Goal: Answer question/provide support

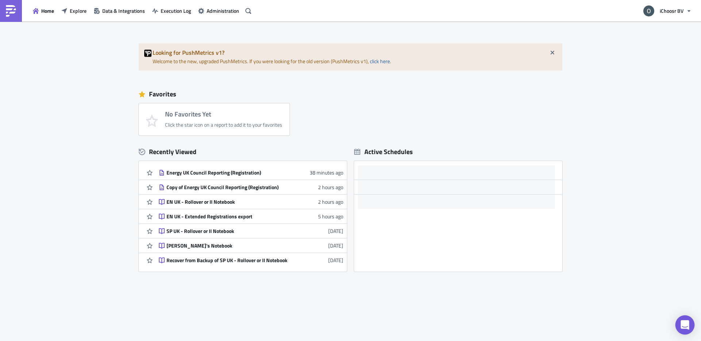
click at [684, 321] on icon "Open Intercom Messenger" at bounding box center [685, 324] width 9 height 9
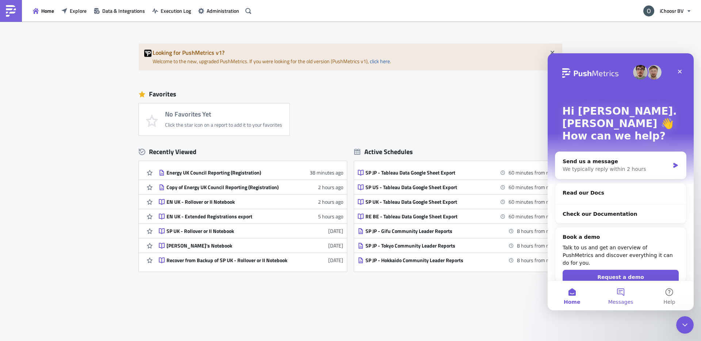
click at [621, 300] on span "Messages" at bounding box center [621, 302] width 25 height 5
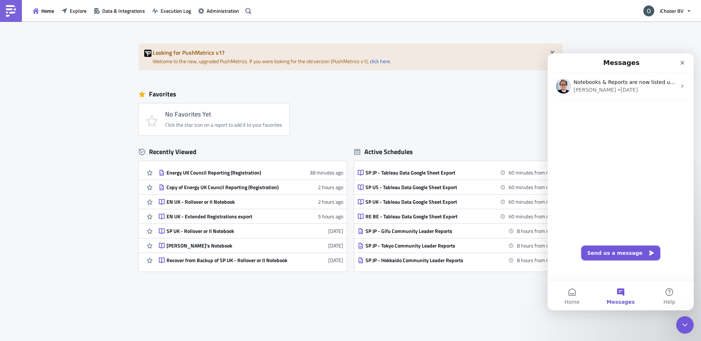
click at [606, 249] on button "Send us a message" at bounding box center [621, 253] width 79 height 15
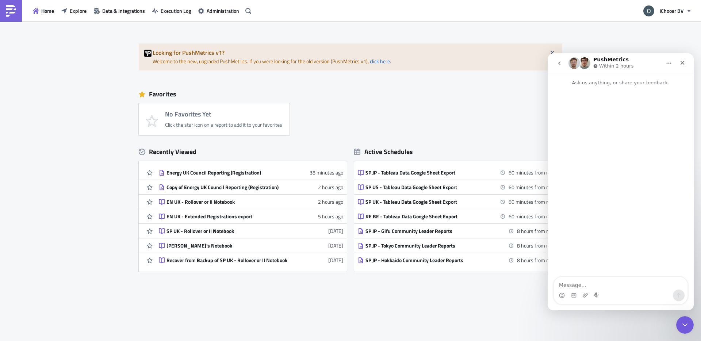
click at [586, 285] on textarea "Message…" at bounding box center [621, 283] width 134 height 12
paste textarea "https://pushmetrics.io/r/edit/zBL27dYlKY"
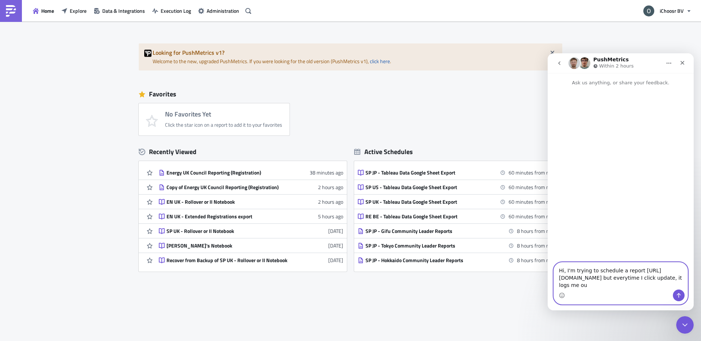
type textarea "Hi, I'm trying to schedule a report https://pushmetrics.io/r/edit/zBL27dYlKY bu…"
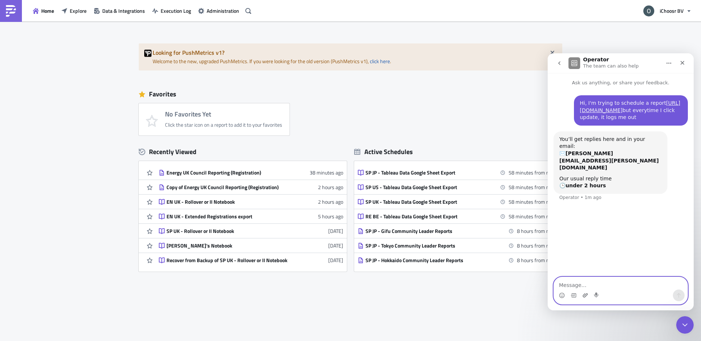
click at [587, 295] on icon "Upload attachment" at bounding box center [585, 295] width 5 height 4
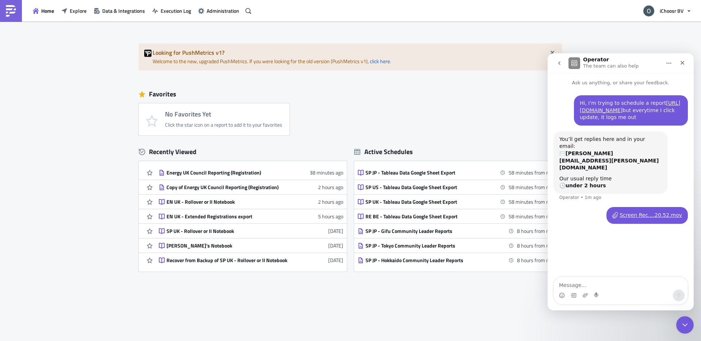
click at [586, 262] on div "Hi, I'm trying to schedule a report https://pushmetrics.io/r/edit/zBL27dYlKY bu…" at bounding box center [621, 182] width 146 height 191
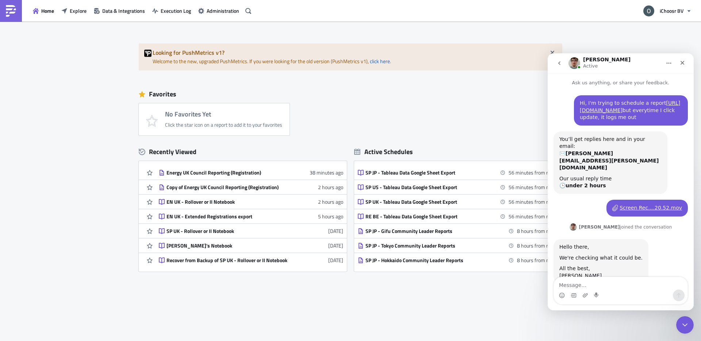
scroll to position [1, 0]
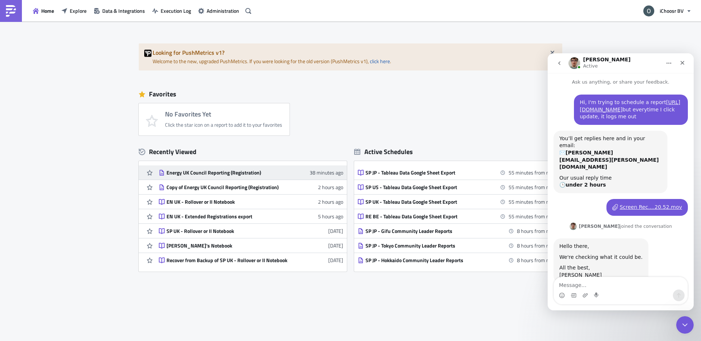
click at [221, 175] on div "Energy UK Council Reporting (Registration)" at bounding box center [231, 172] width 128 height 7
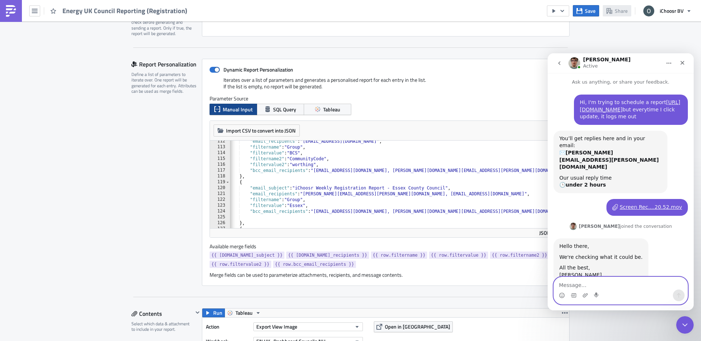
click at [631, 286] on textarea "Message…" at bounding box center [621, 283] width 134 height 12
type textarea "Great, thanks Zsolt"
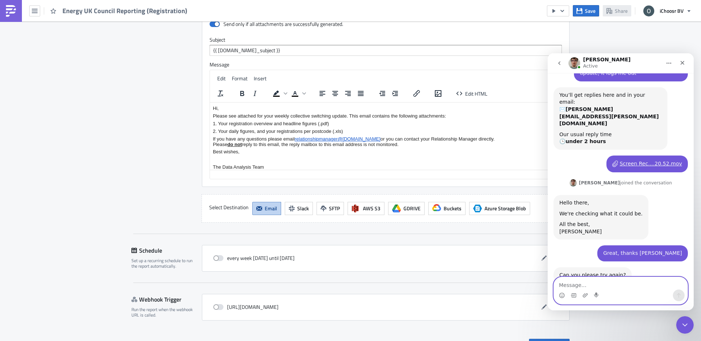
scroll to position [1273, 0]
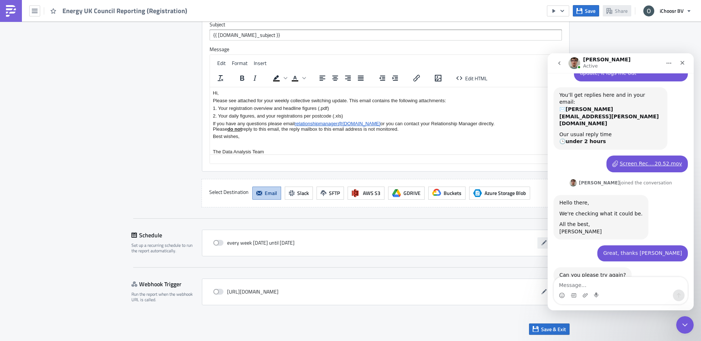
click at [542, 240] on icon "button" at bounding box center [544, 243] width 6 height 6
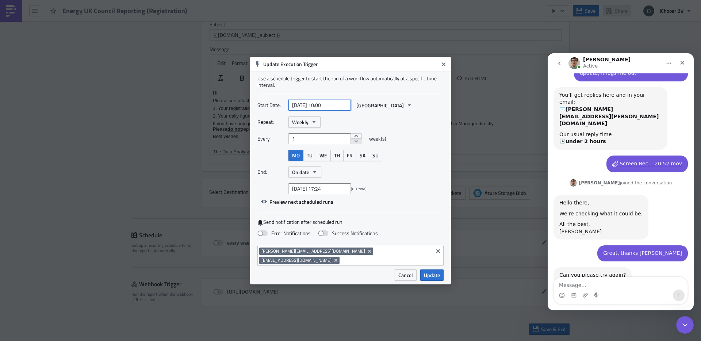
select select "4"
select select "2025"
click at [305, 111] on input "2025-05-26 10:00" at bounding box center [320, 105] width 62 height 11
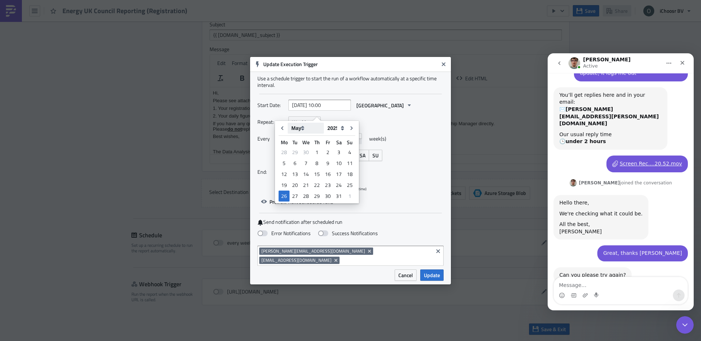
click at [303, 128] on select "January February March April May June July August September October November De…" at bounding box center [306, 128] width 36 height 11
select select "7"
click at [288, 123] on select "January February March April May June July August September October November De…" at bounding box center [306, 128] width 36 height 11
type input "2025-08-26 10:00"
select select "7"
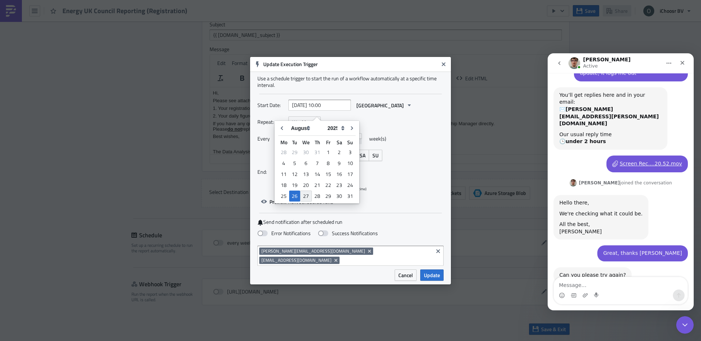
click at [305, 193] on div "27" at bounding box center [306, 196] width 12 height 11
type input "2025-08-27 10:00"
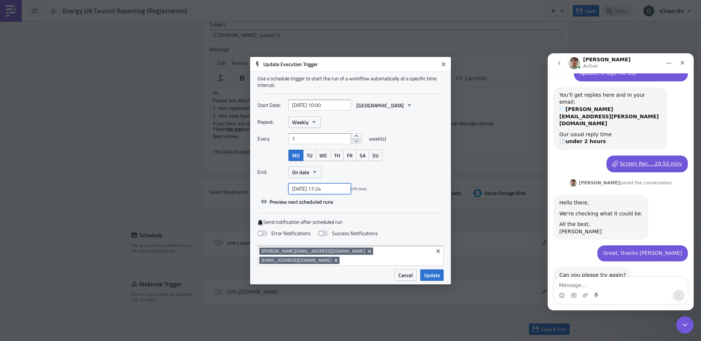
select select "6"
select select "2025"
click at [310, 191] on input "2025-07-27 17:24" at bounding box center [320, 188] width 62 height 11
click at [298, 103] on select "January February March April May June July August September October November De…" at bounding box center [306, 107] width 36 height 11
select select "9"
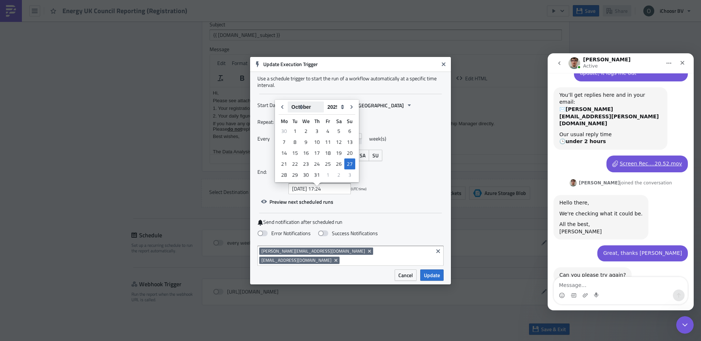
click at [288, 102] on select "January February March April May June July August September October November De…" at bounding box center [306, 107] width 36 height 11
type input "2025-10-27 17:24"
select select "9"
click at [324, 176] on div "31" at bounding box center [328, 175] width 11 height 10
type input "2025-10-31 17:24"
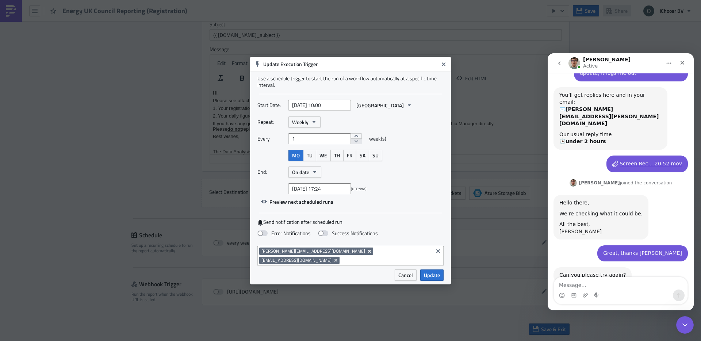
click at [367, 254] on icon "Remove Tag" at bounding box center [370, 251] width 6 height 6
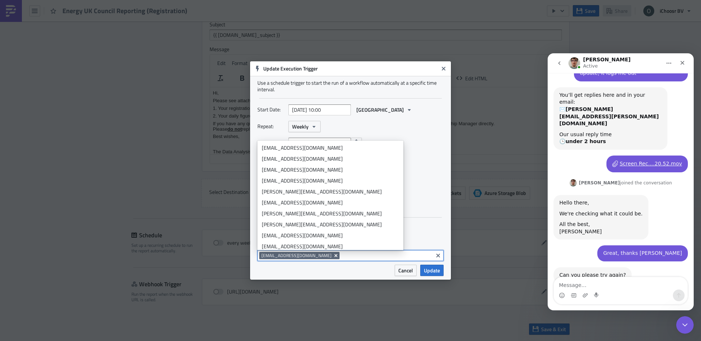
click at [335, 256] on icon "Remove Tag" at bounding box center [336, 255] width 3 height 3
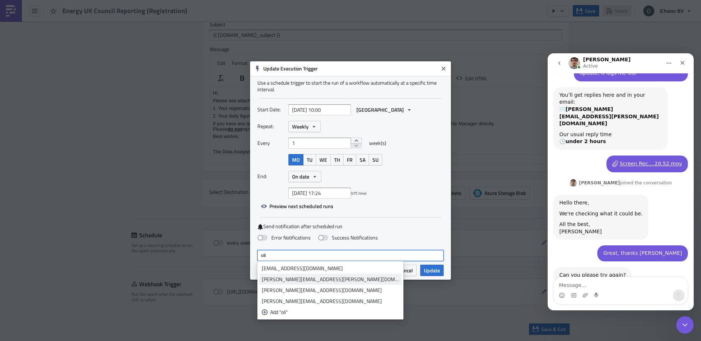
type input "oli"
click at [303, 280] on div "oliver.kenyon@ichoosr.com" at bounding box center [330, 279] width 137 height 7
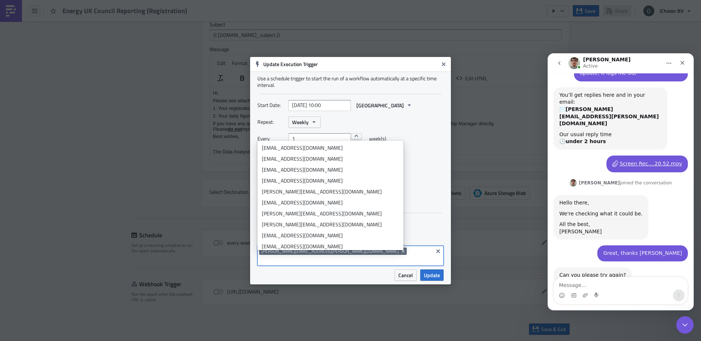
click at [396, 233] on div "Error Notifications Success Notifications" at bounding box center [351, 234] width 186 height 13
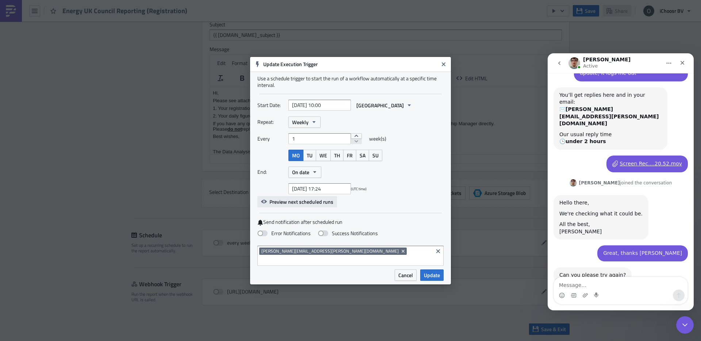
click at [282, 207] on button "Preview next scheduled runs" at bounding box center [298, 201] width 80 height 11
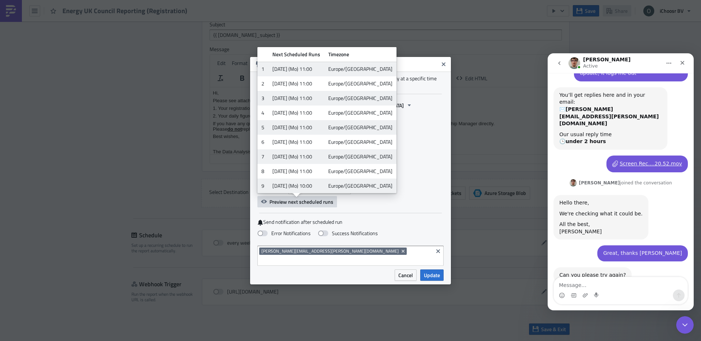
click at [282, 207] on button "Preview next scheduled runs" at bounding box center [298, 201] width 80 height 11
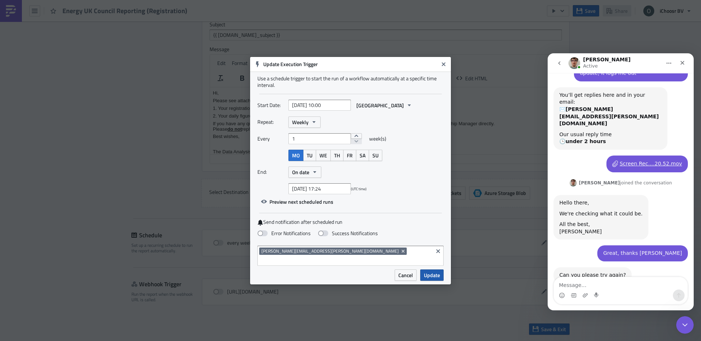
click at [430, 276] on button "Update" at bounding box center [431, 275] width 23 height 11
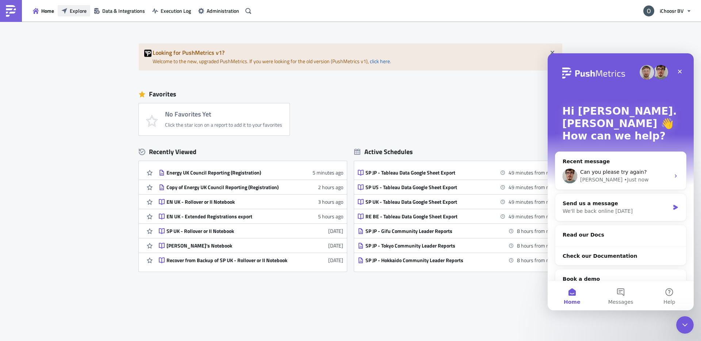
click at [82, 12] on span "Explore" at bounding box center [78, 11] width 17 height 8
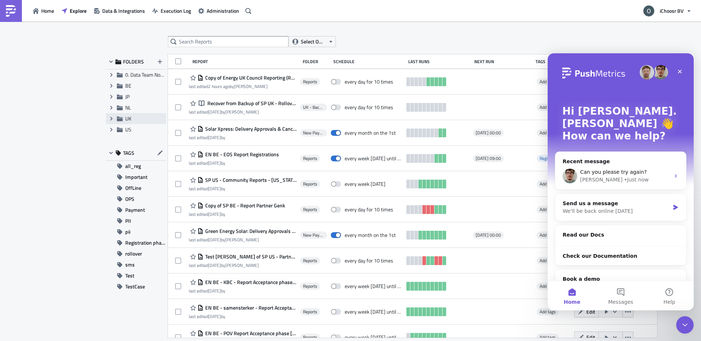
click at [134, 118] on span "UK" at bounding box center [144, 118] width 39 height 7
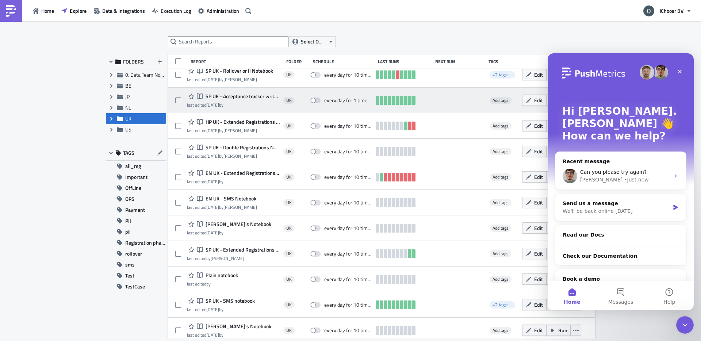
scroll to position [64, 0]
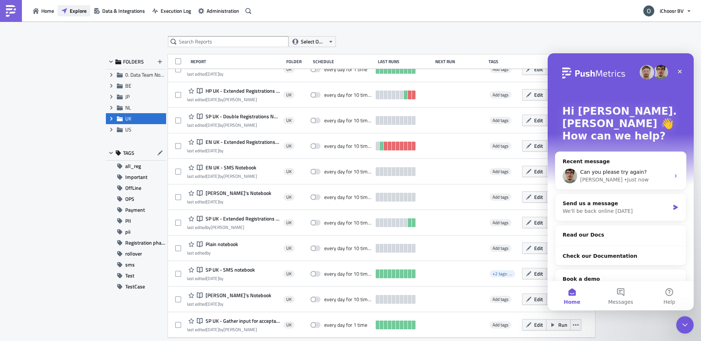
click at [85, 14] on span "Explore" at bounding box center [78, 11] width 17 height 8
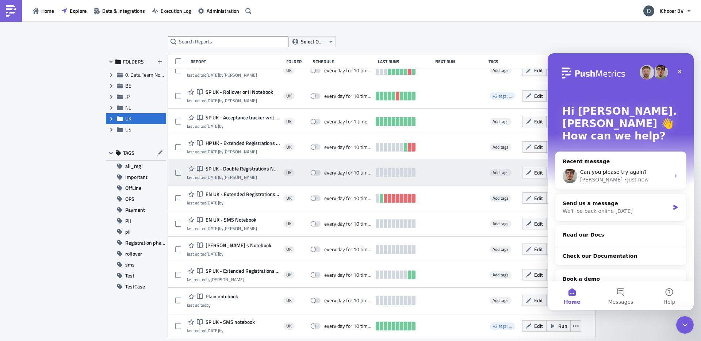
scroll to position [0, 0]
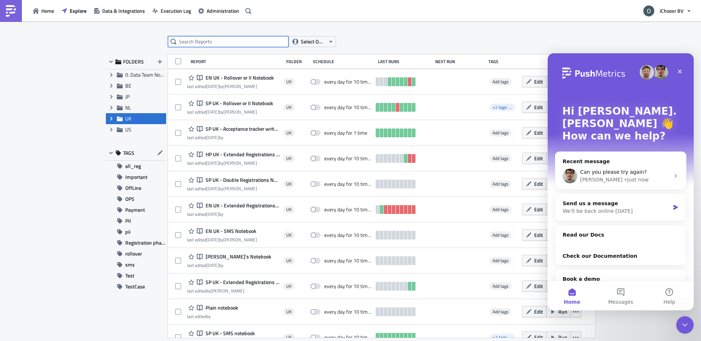
click at [231, 44] on input "text" at bounding box center [228, 41] width 121 height 11
type input "report"
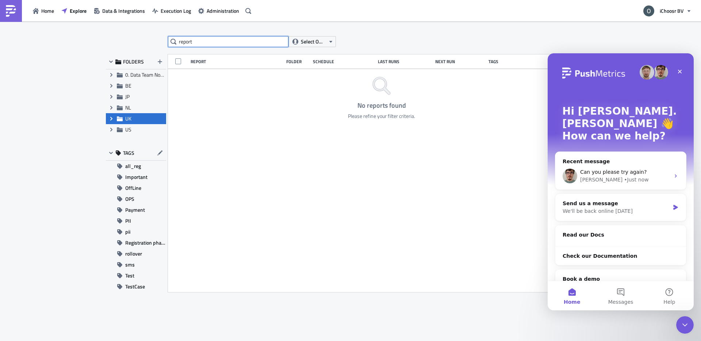
click at [240, 42] on input "report" at bounding box center [228, 41] width 121 height 11
click at [61, 8] on button "Explore" at bounding box center [74, 10] width 33 height 11
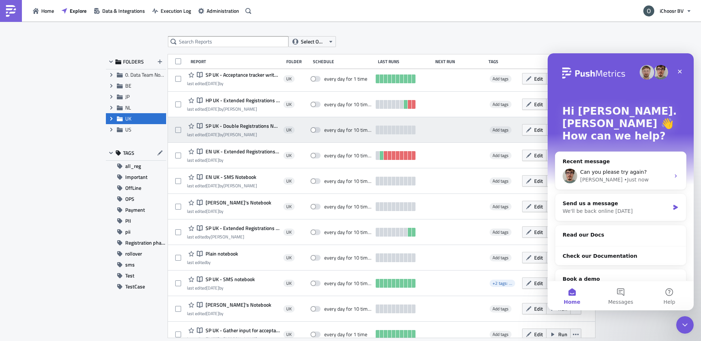
scroll to position [64, 0]
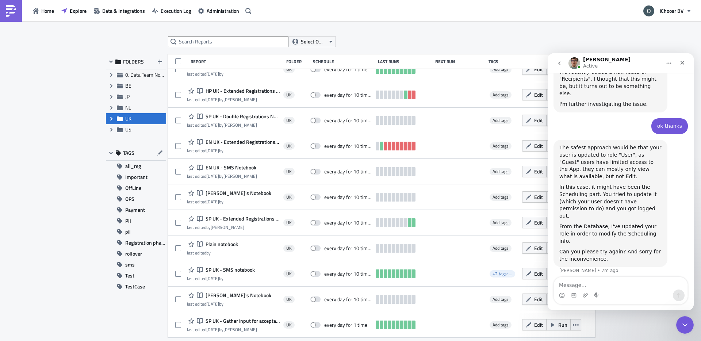
scroll to position [317, 0]
click at [683, 58] on div "Close" at bounding box center [682, 62] width 13 height 13
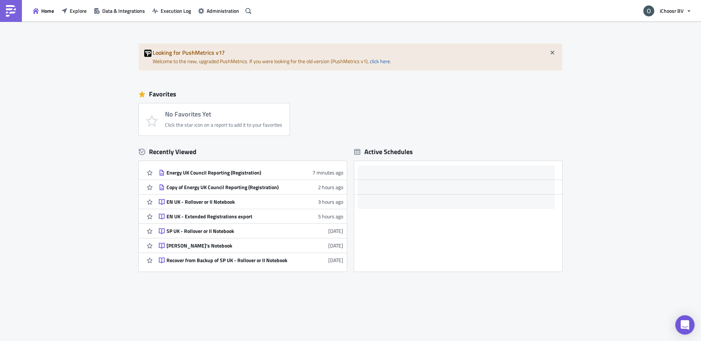
click at [682, 323] on icon "Open Intercom Messenger" at bounding box center [685, 324] width 9 height 9
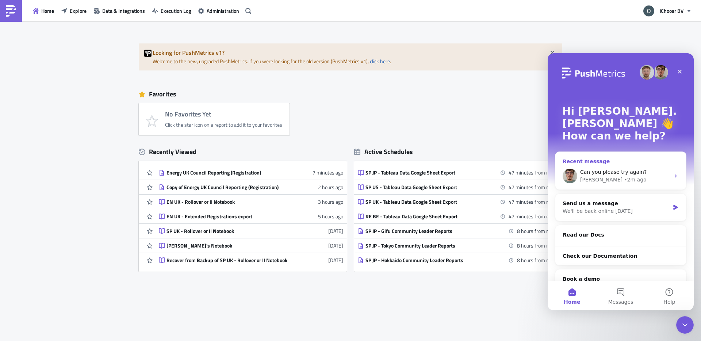
click at [603, 169] on span "Can you please try again?" at bounding box center [613, 172] width 66 height 6
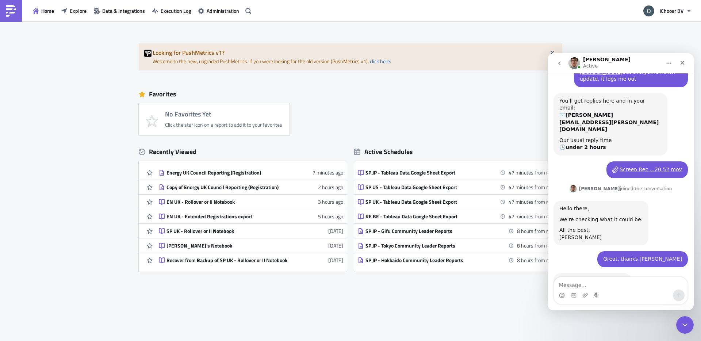
scroll to position [44, 0]
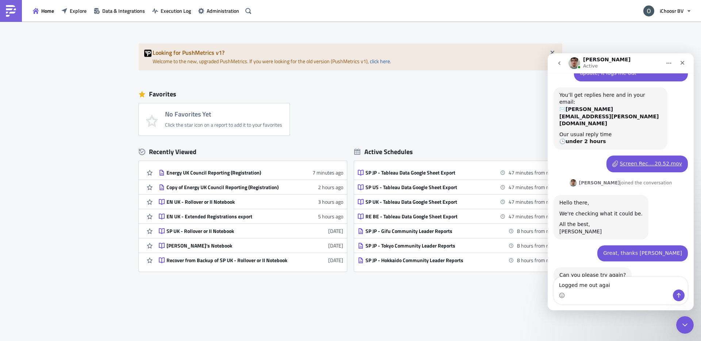
type textarea "Logged me out again"
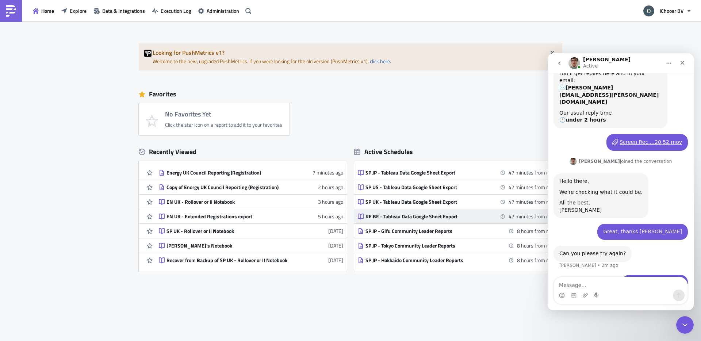
scroll to position [94, 0]
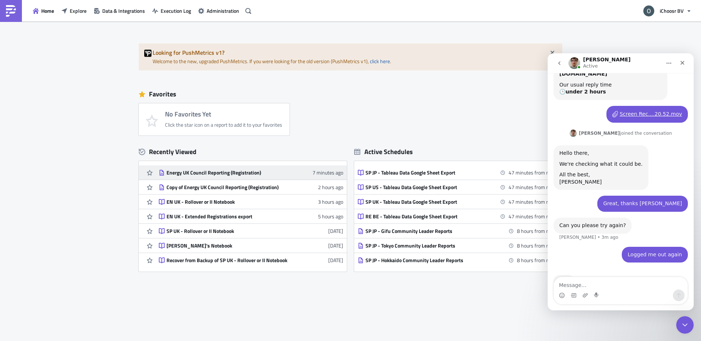
click at [224, 173] on div "Energy UK Council Reporting (Registration)" at bounding box center [231, 172] width 128 height 7
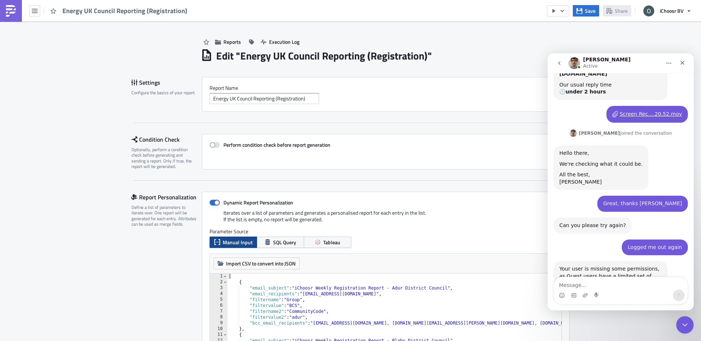
scroll to position [138, 0]
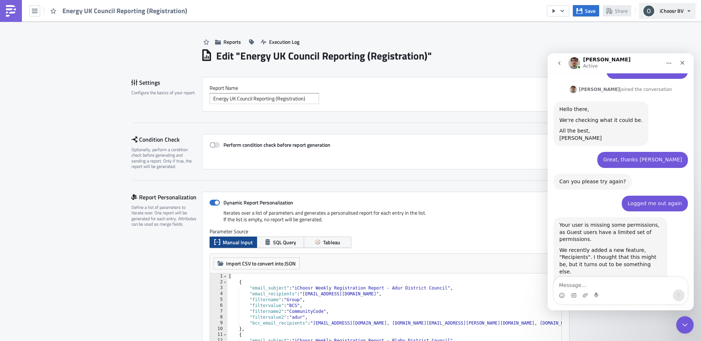
click at [683, 12] on span "iChoosr BV" at bounding box center [672, 11] width 24 height 8
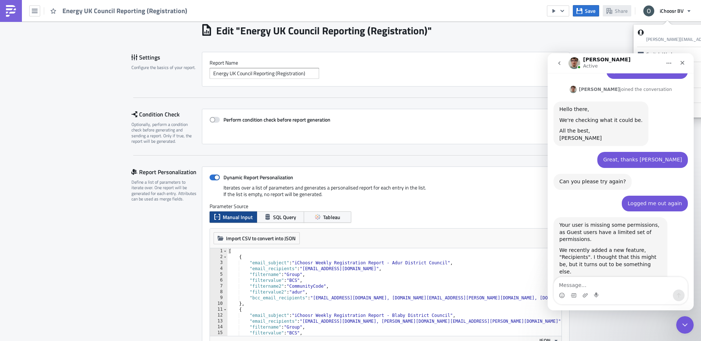
scroll to position [38, 0]
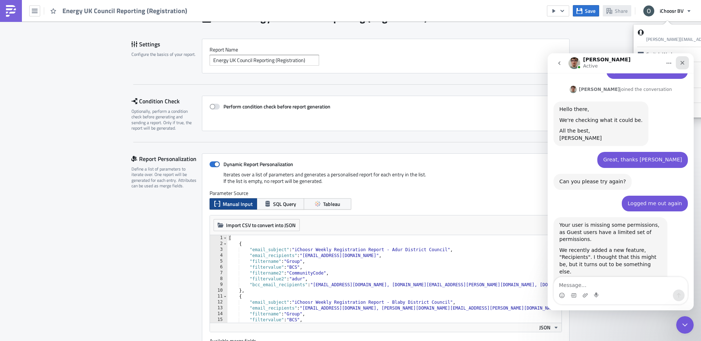
click at [683, 63] on icon "Close" at bounding box center [683, 63] width 6 height 6
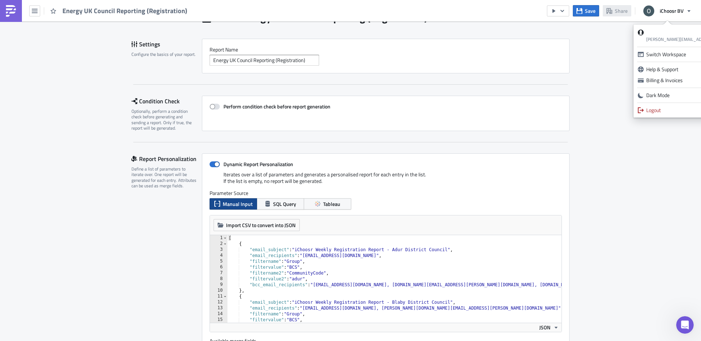
scroll to position [138, 0]
click at [653, 92] on div "Dark Mode" at bounding box center [715, 95] width 137 height 7
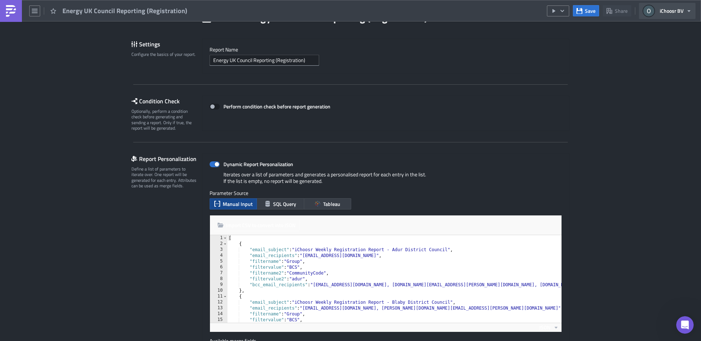
click at [685, 15] on button "iChoosr BV" at bounding box center [667, 11] width 57 height 16
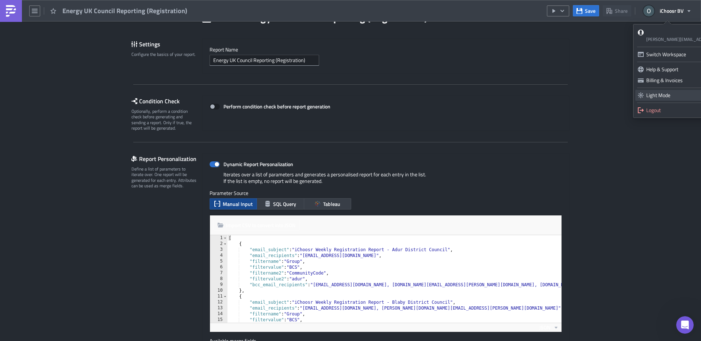
click at [649, 93] on div "Light Mode" at bounding box center [715, 95] width 137 height 7
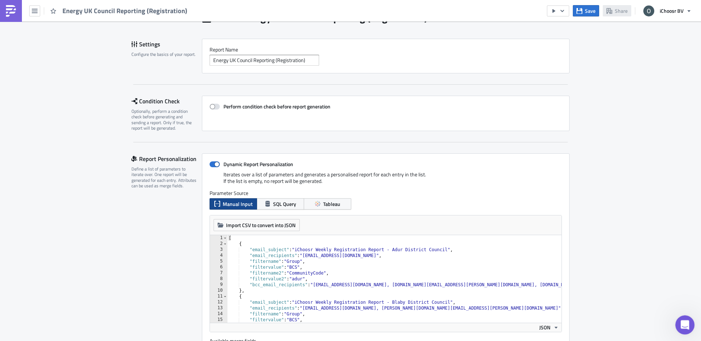
click at [682, 323] on icon "Open Intercom Messenger" at bounding box center [684, 324] width 12 height 12
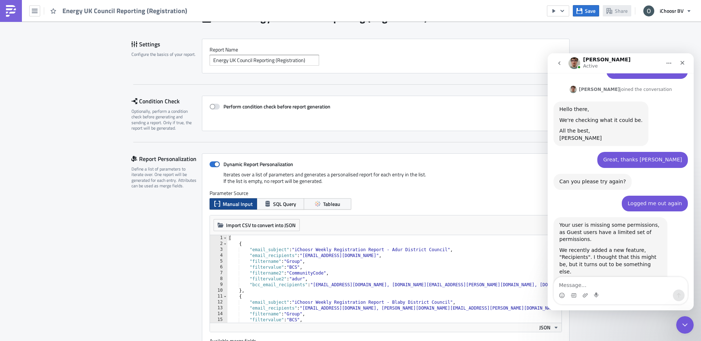
scroll to position [0, 0]
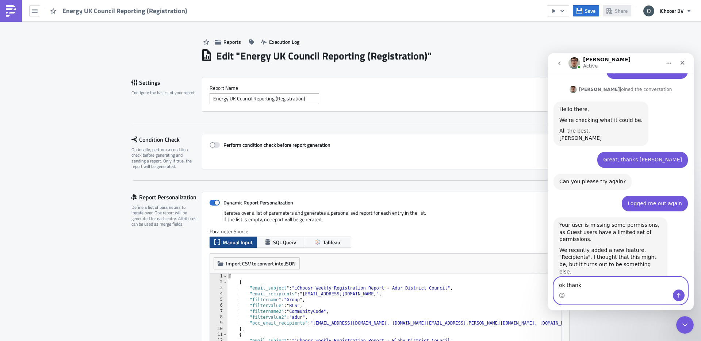
type textarea "ok thanks"
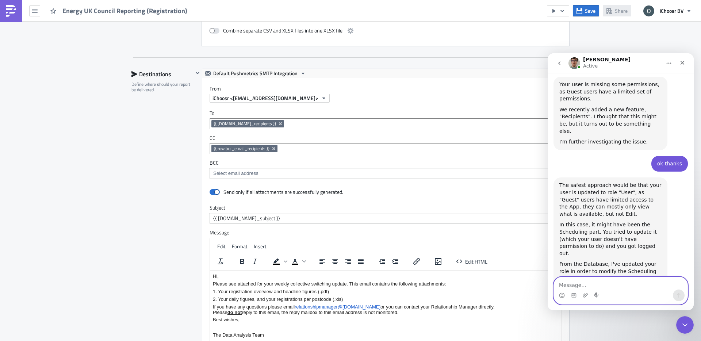
scroll to position [1273, 0]
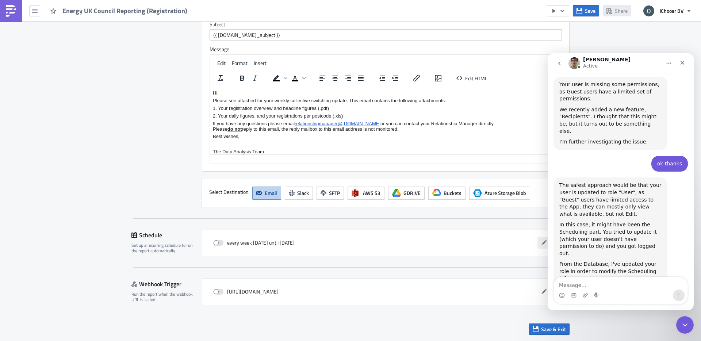
click at [544, 243] on icon "button" at bounding box center [544, 242] width 5 height 5
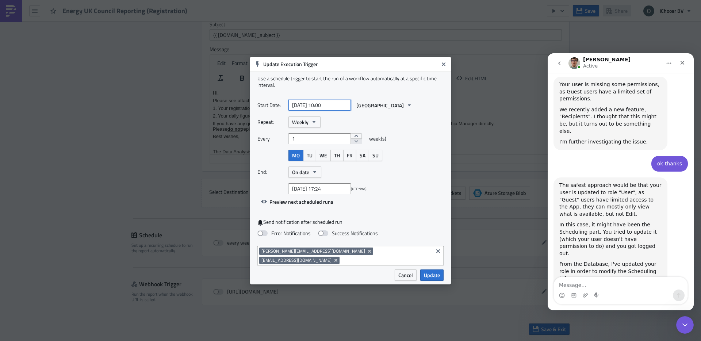
select select "4"
select select "2025"
click at [337, 110] on input "2025-05-26 10:00" at bounding box center [320, 105] width 62 height 11
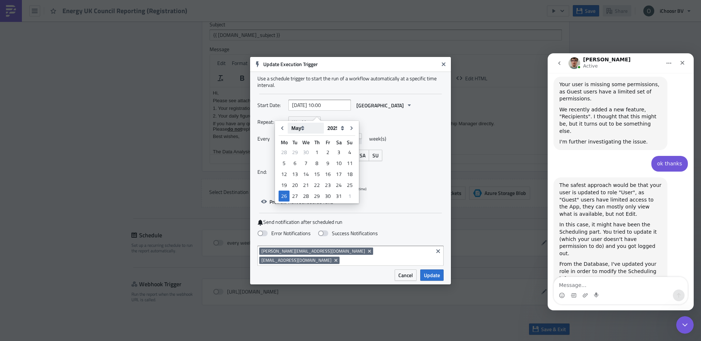
click at [295, 130] on select "January February March April May June July August September October November De…" at bounding box center [306, 128] width 36 height 11
select select "7"
click at [288, 123] on select "January February March April May June July August September October November De…" at bounding box center [306, 128] width 36 height 11
type input "2025-08-26 10:00"
select select "7"
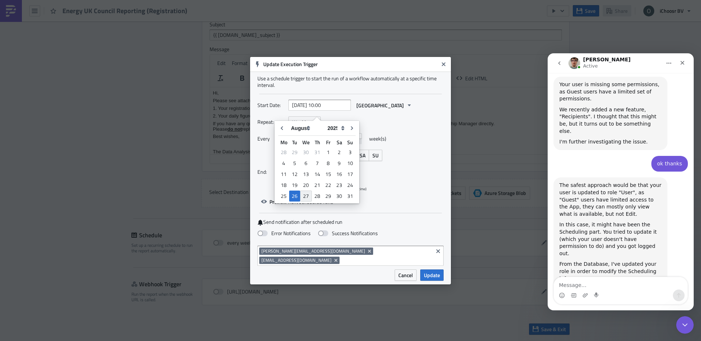
click at [306, 194] on div "27" at bounding box center [306, 196] width 12 height 11
type input "2025-08-27 10:00"
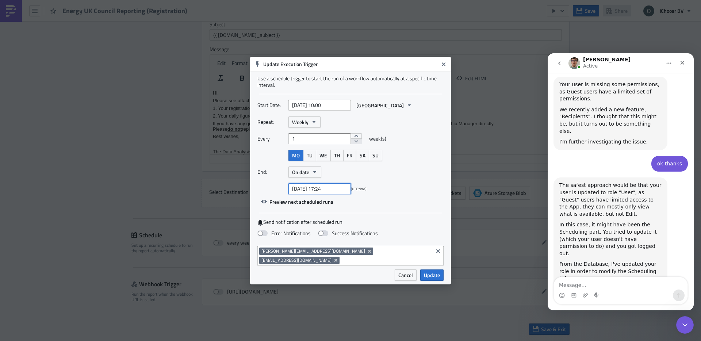
click at [304, 193] on input "2025-07-27 17:24" at bounding box center [320, 188] width 62 height 11
select select "6"
select select "2025"
click at [303, 108] on select "January February March April May June July August September October November De…" at bounding box center [306, 107] width 36 height 11
select select "9"
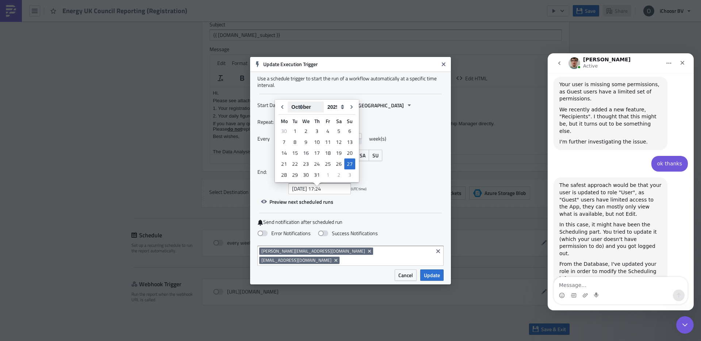
click at [288, 102] on select "January February March April May June July August September October November De…" at bounding box center [306, 107] width 36 height 11
type input "2025-10-27 17:24"
select select "9"
click at [325, 174] on div "31" at bounding box center [328, 175] width 11 height 10
type input "2025-10-31 17:24"
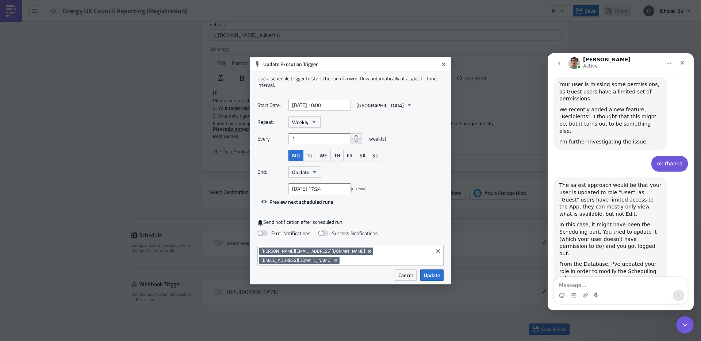
click at [368, 252] on icon "Remove Tag" at bounding box center [369, 250] width 3 height 3
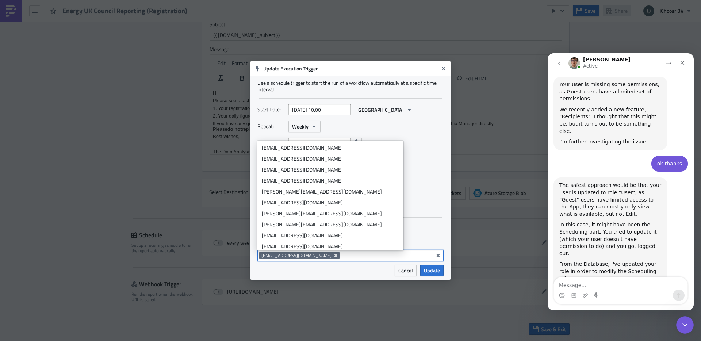
click at [335, 255] on icon "Remove Tag" at bounding box center [336, 255] width 3 height 3
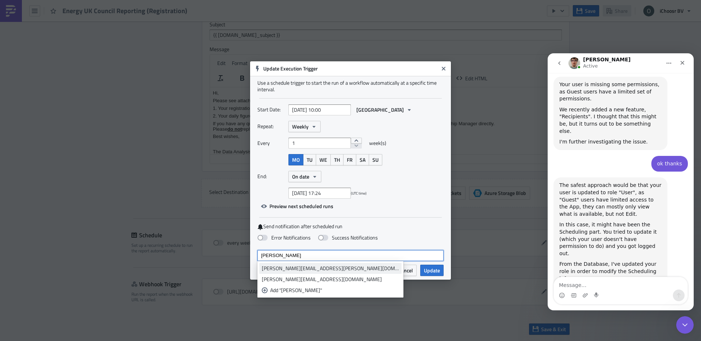
type input "oliver"
click at [312, 263] on link "oliver.kenyon@ichoosr.com" at bounding box center [330, 268] width 142 height 11
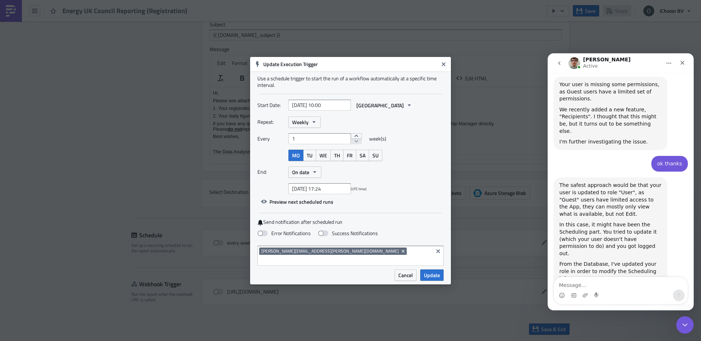
click at [393, 207] on div "Start Date: 2025-08-27 10:00 Greenwich Repeat: Weekly Every 1 week(s) MO TU WE …" at bounding box center [351, 154] width 186 height 108
click at [297, 174] on span "On date" at bounding box center [300, 172] width 17 height 8
click at [375, 178] on div "End: On date Never After On date" at bounding box center [351, 172] width 186 height 11
click at [427, 271] on span "Update" at bounding box center [432, 275] width 16 height 8
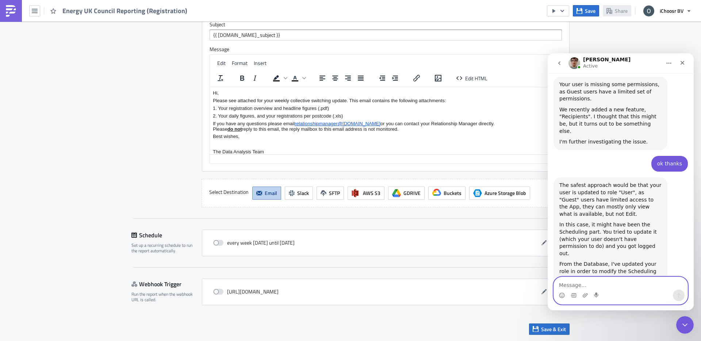
click at [576, 288] on textarea "Message…" at bounding box center [621, 283] width 134 height 12
type textarea "Amazing, thankyou! it works"
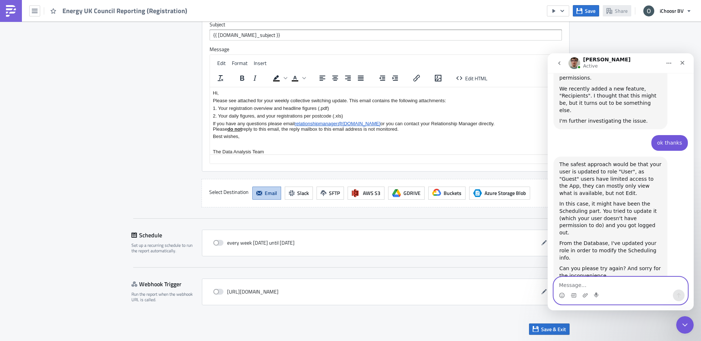
scroll to position [300, 0]
type textarea "you've been very helpful"
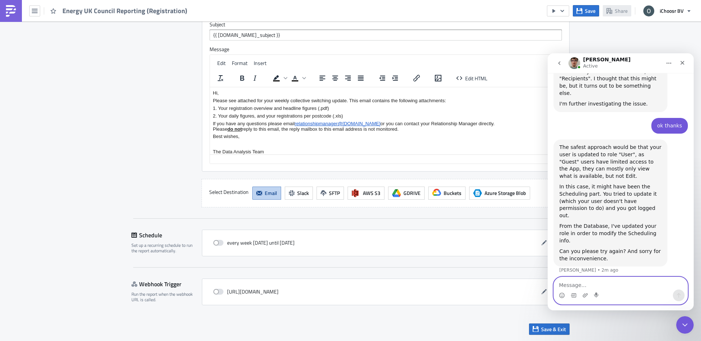
scroll to position [317, 0]
click at [216, 243] on span at bounding box center [218, 243] width 10 height 6
click at [216, 243] on input "checkbox" at bounding box center [217, 243] width 5 height 5
checkbox input "true"
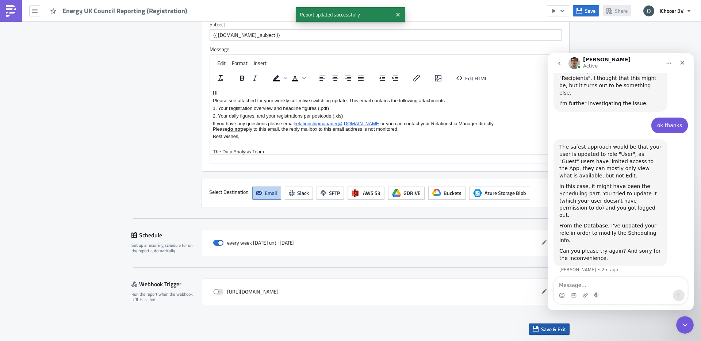
click at [542, 332] on span "Save & Exit" at bounding box center [553, 329] width 25 height 8
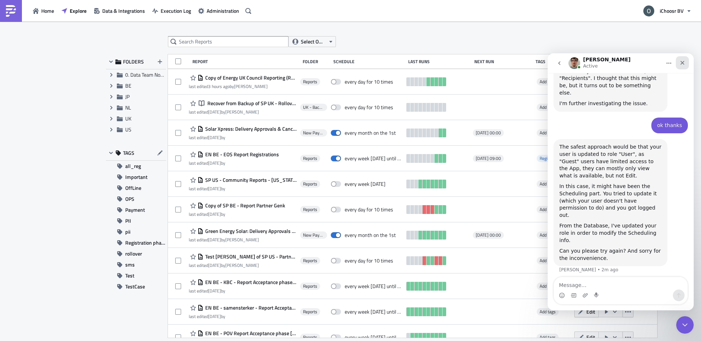
click at [684, 60] on icon "Close" at bounding box center [683, 63] width 6 height 6
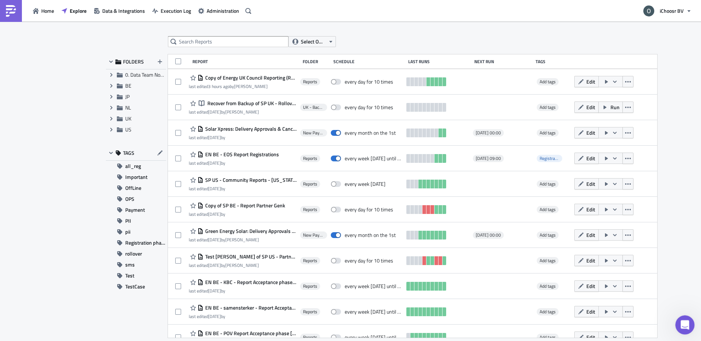
click at [686, 326] on icon "Open Intercom Messenger" at bounding box center [684, 324] width 12 height 12
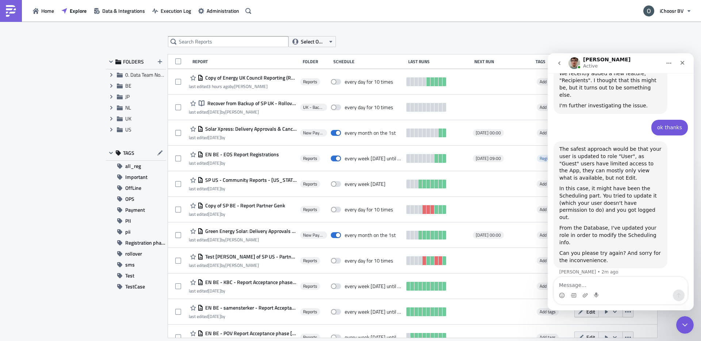
scroll to position [317, 0]
click at [684, 65] on icon "Close" at bounding box center [683, 63] width 6 height 6
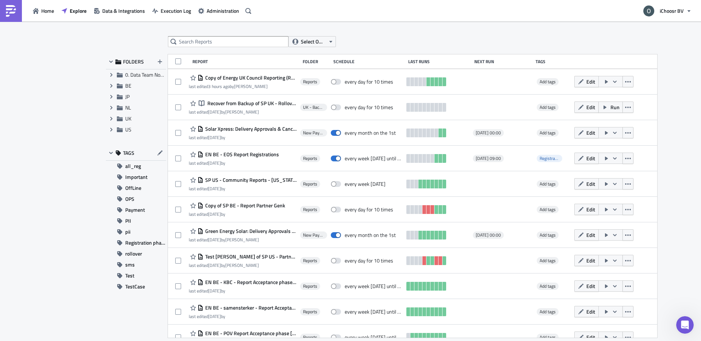
click at [43, 17] on div "Home Explore Data & Integrations Execution Log Administration" at bounding box center [127, 11] width 254 height 22
click at [49, 12] on span "Home" at bounding box center [47, 11] width 13 height 8
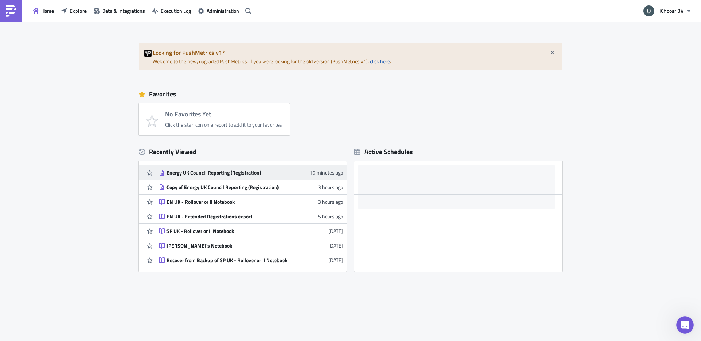
click at [216, 176] on link "Energy UK Council Reporting (Registration) 19 minutes ago" at bounding box center [251, 172] width 184 height 14
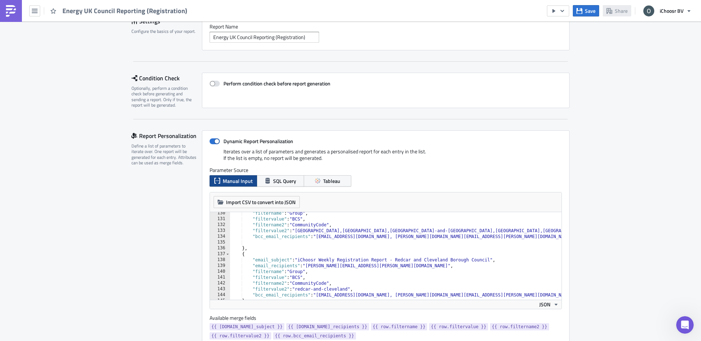
scroll to position [1029, 0]
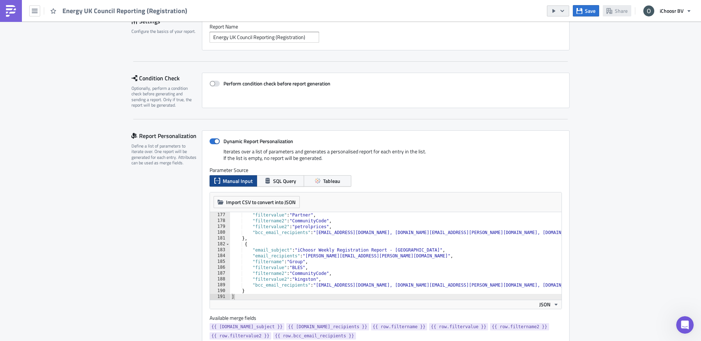
click at [567, 12] on button "button" at bounding box center [558, 10] width 22 height 11
click at [568, 42] on div "Run Report" at bounding box center [580, 40] width 57 height 7
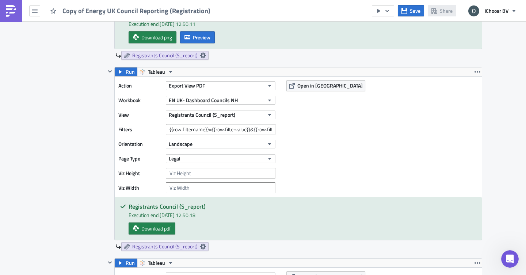
scroll to position [615, 0]
